Goal: Information Seeking & Learning: Learn about a topic

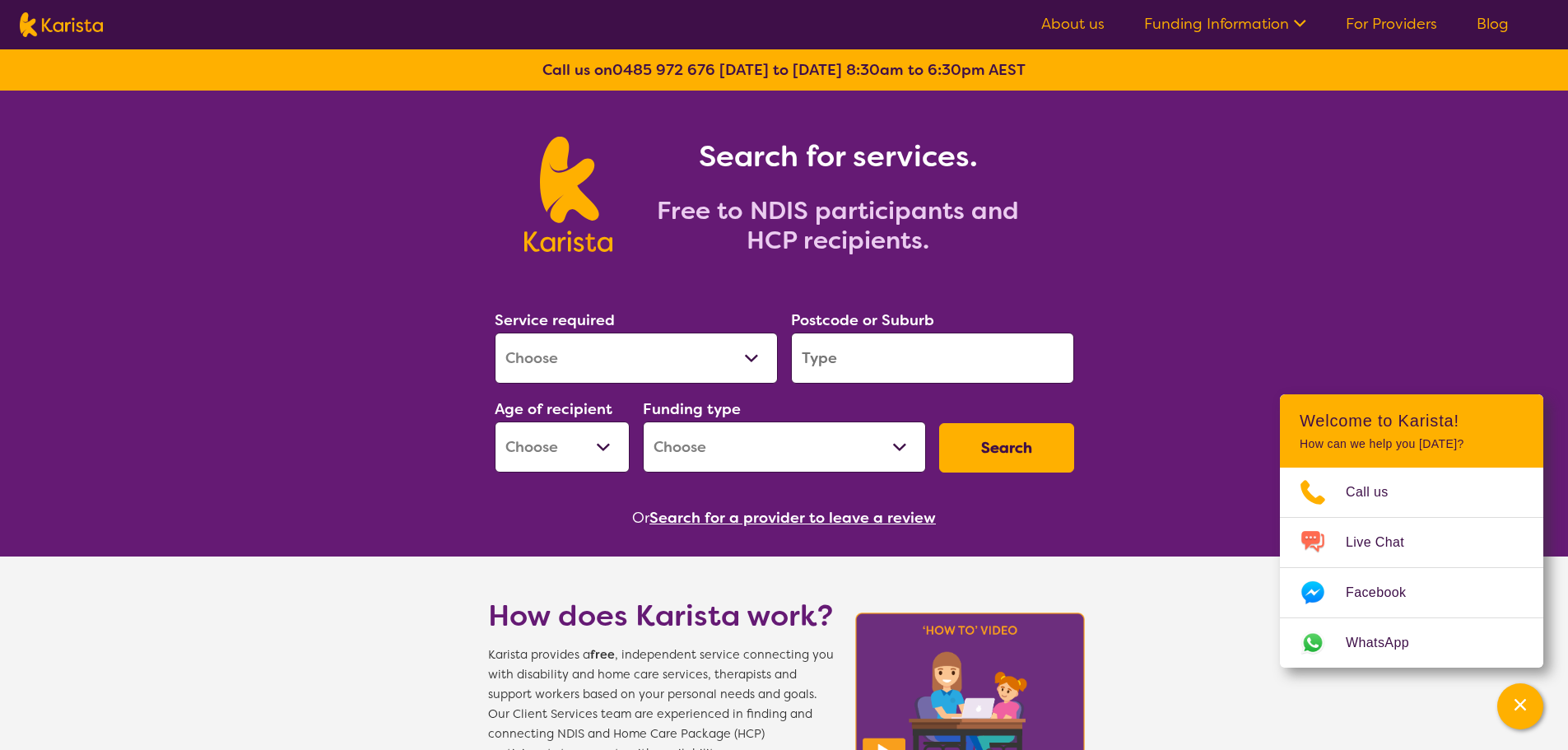
click at [738, 351] on select "Allied Health Assistant Assessment ([MEDICAL_DATA] or [MEDICAL_DATA]) Behaviour…" at bounding box center [636, 358] width 283 height 51
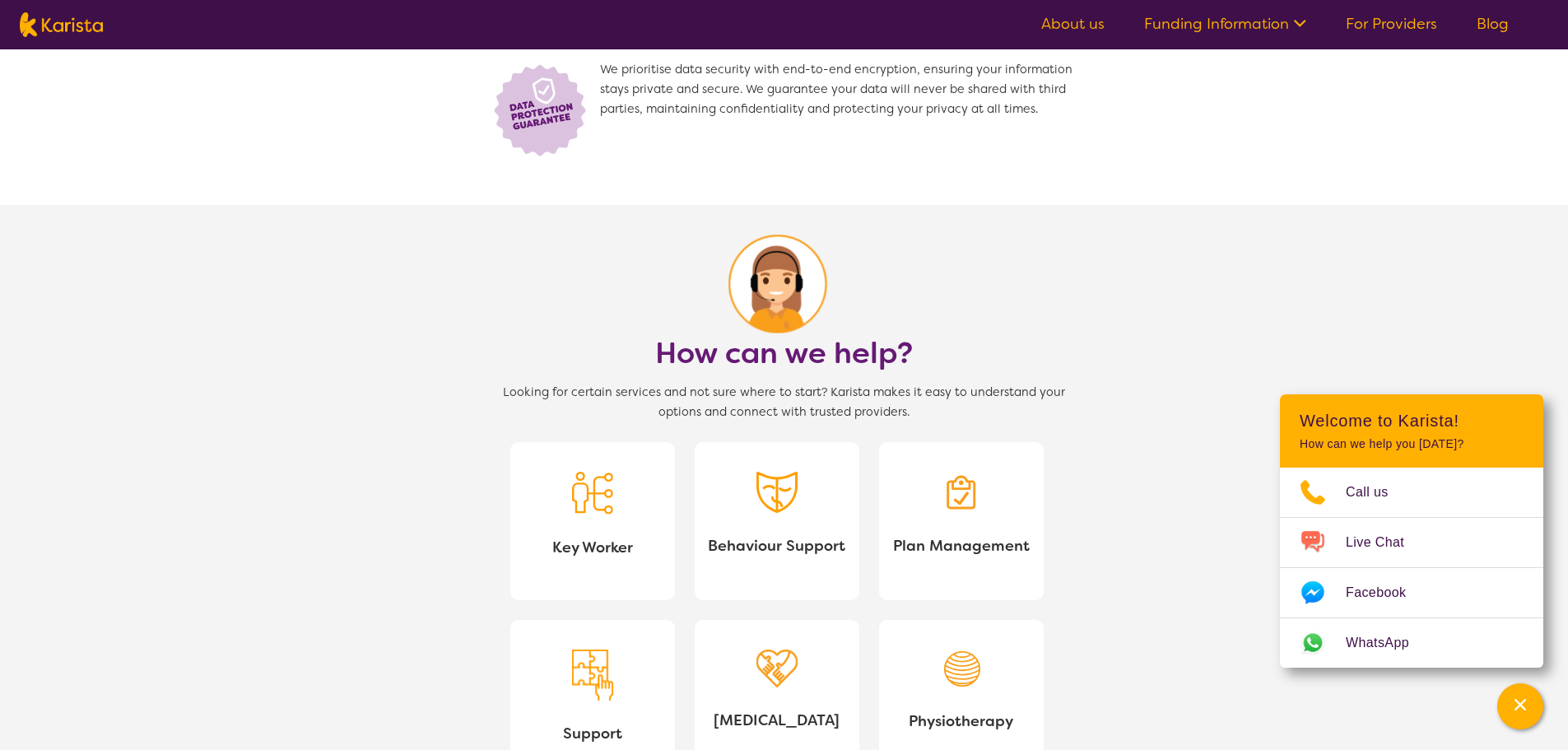
scroll to position [1318, 0]
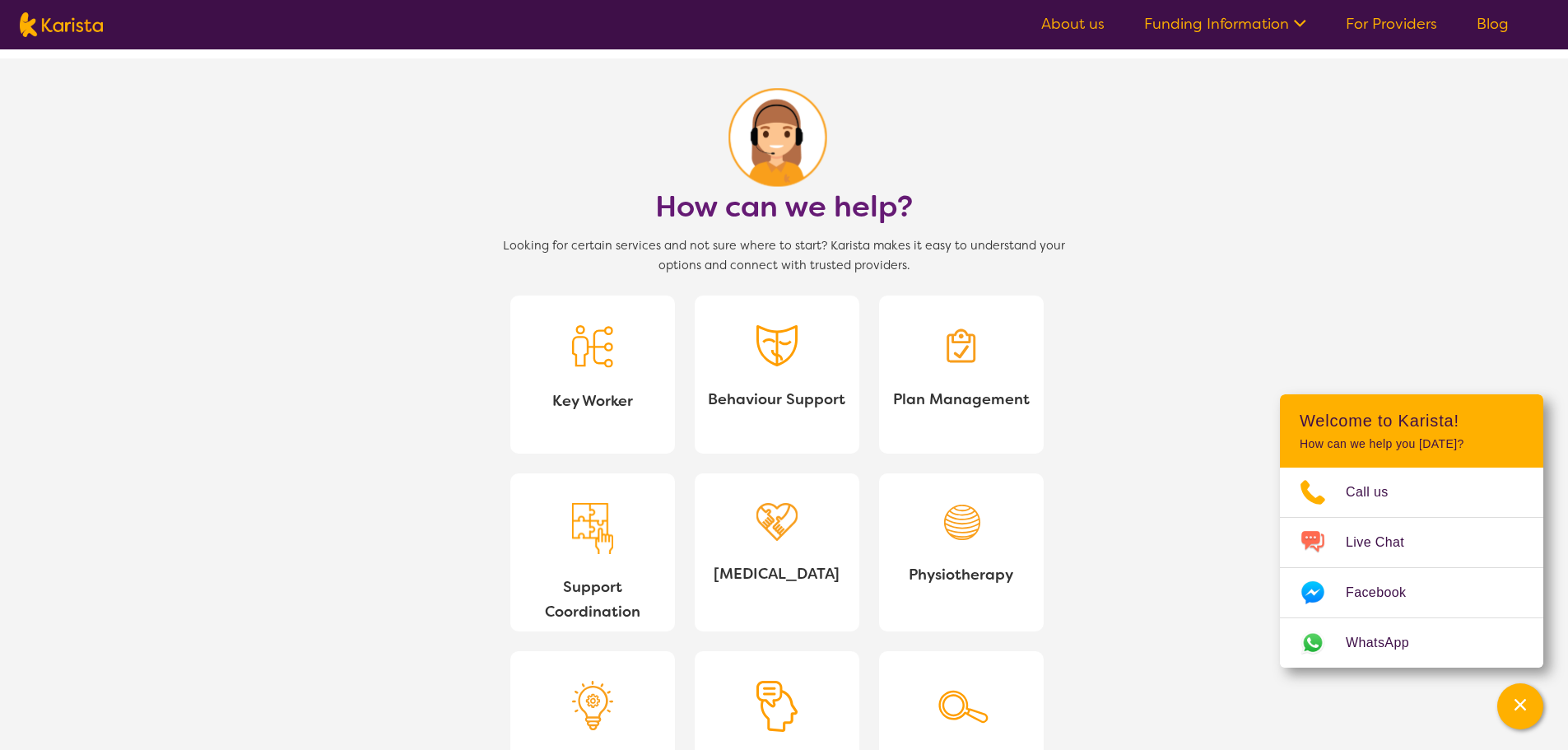
click at [784, 373] on div at bounding box center [777, 349] width 41 height 48
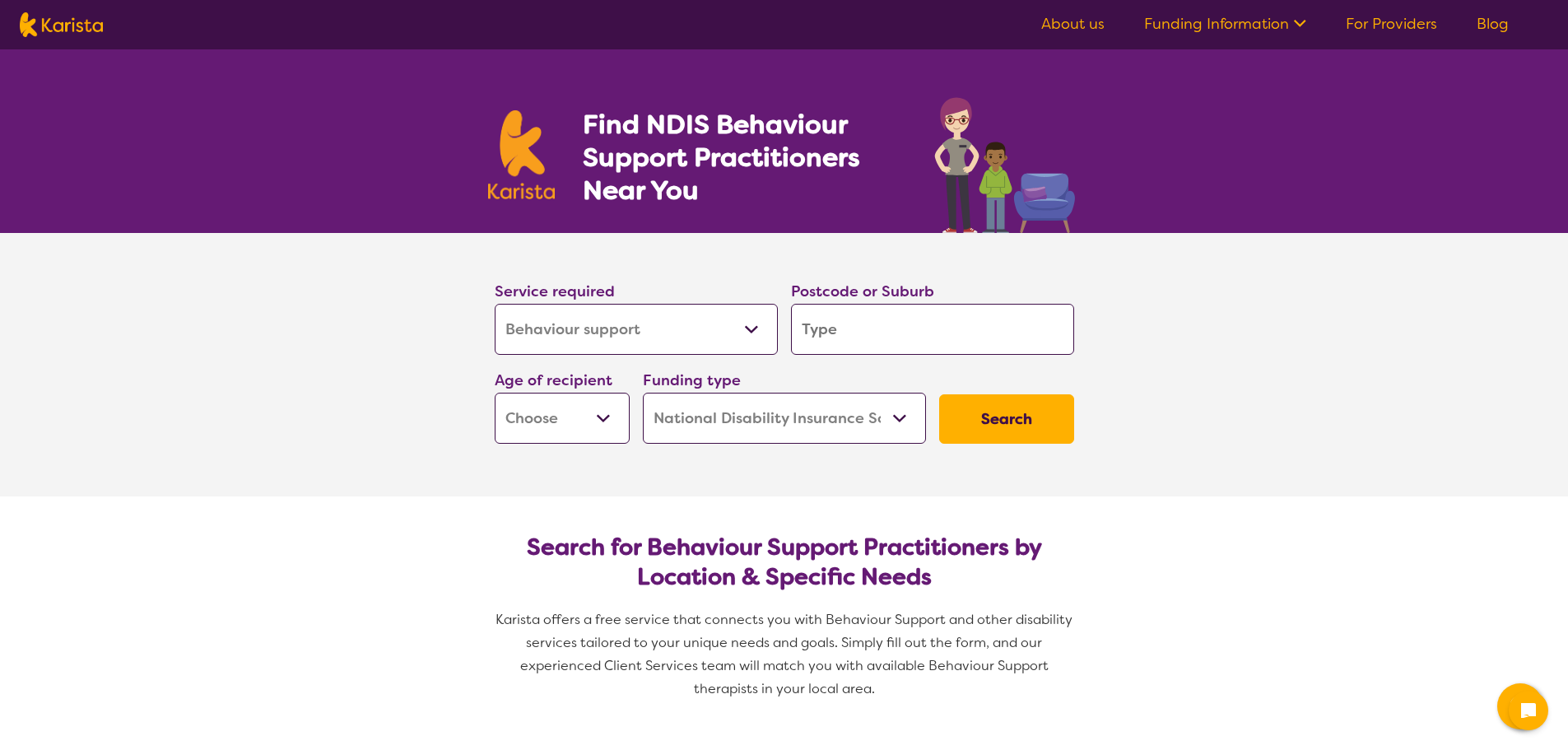
select select "Behaviour support"
select select "NDIS"
select select "Behaviour support"
select select "NDIS"
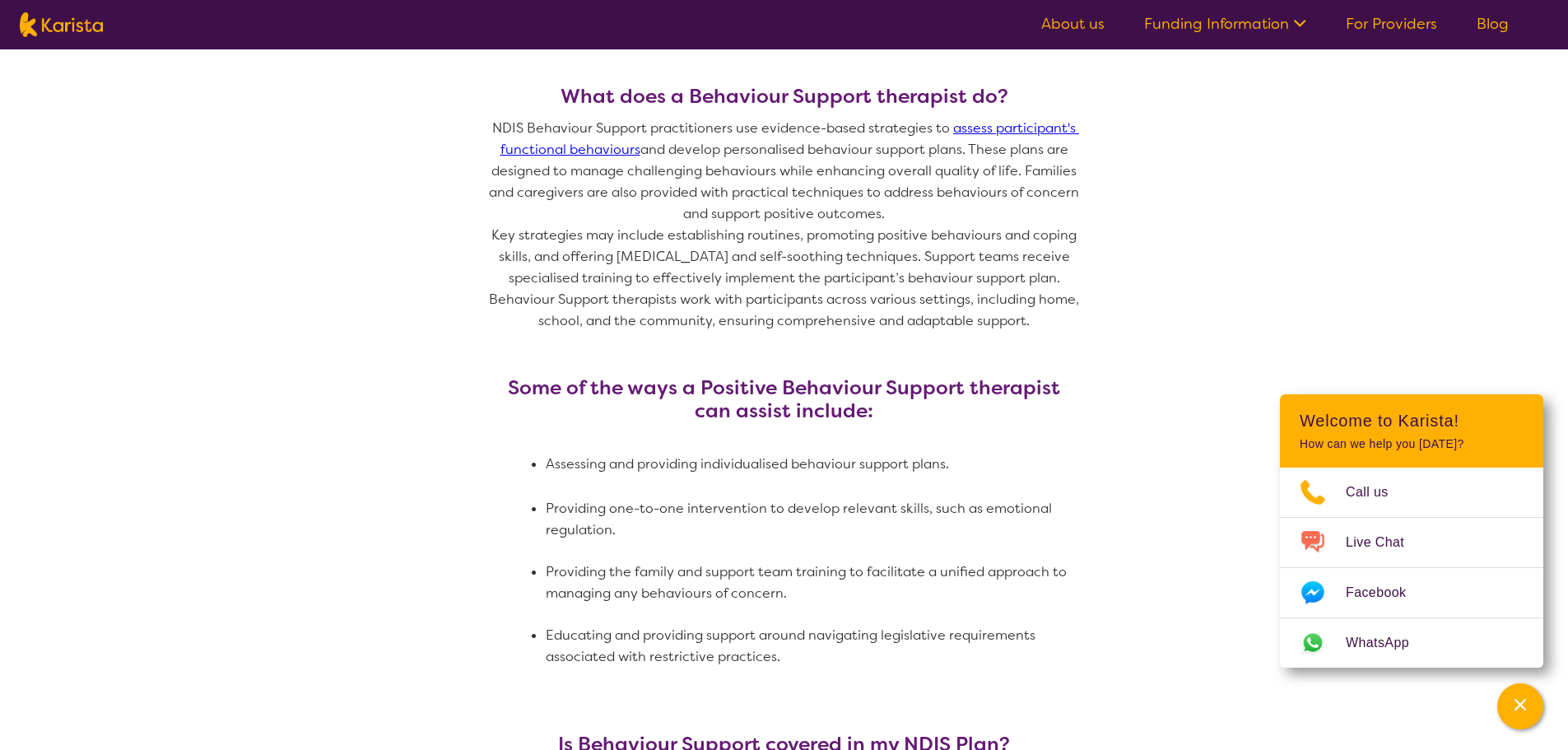
scroll to position [823, 0]
click at [1392, 229] on section "What is Behaviour Support? Behaviour support focuses on evidence-based strategi…" at bounding box center [784, 388] width 1568 height 971
